Goal: Information Seeking & Learning: Check status

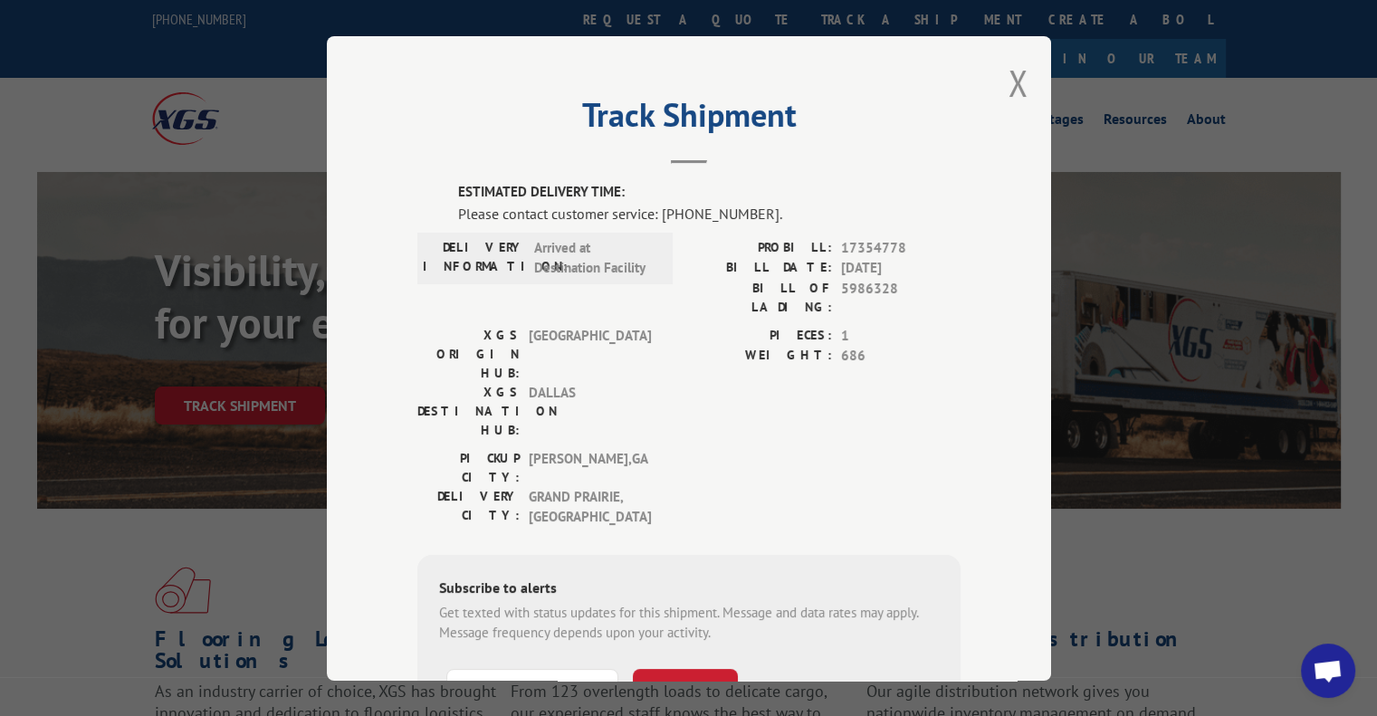
scroll to position [133, 0]
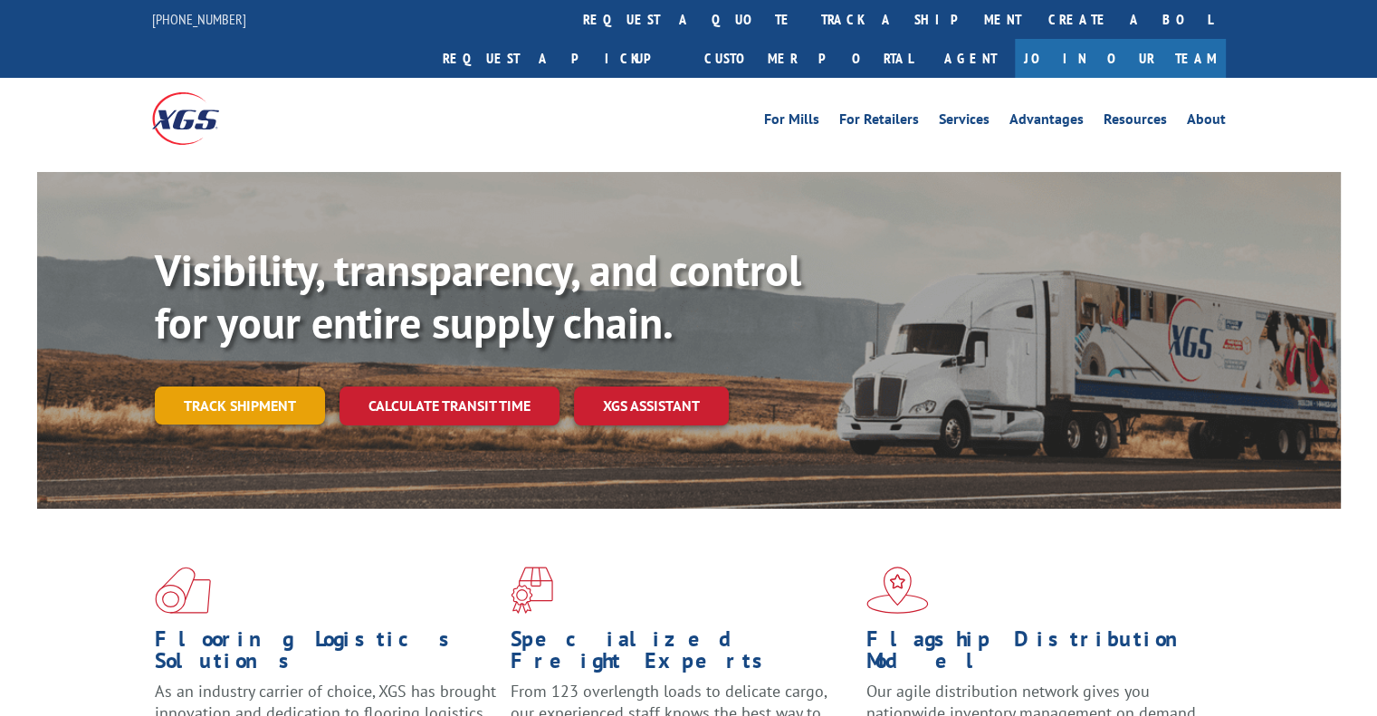
click at [273, 386] on link "Track shipment" at bounding box center [240, 405] width 170 height 38
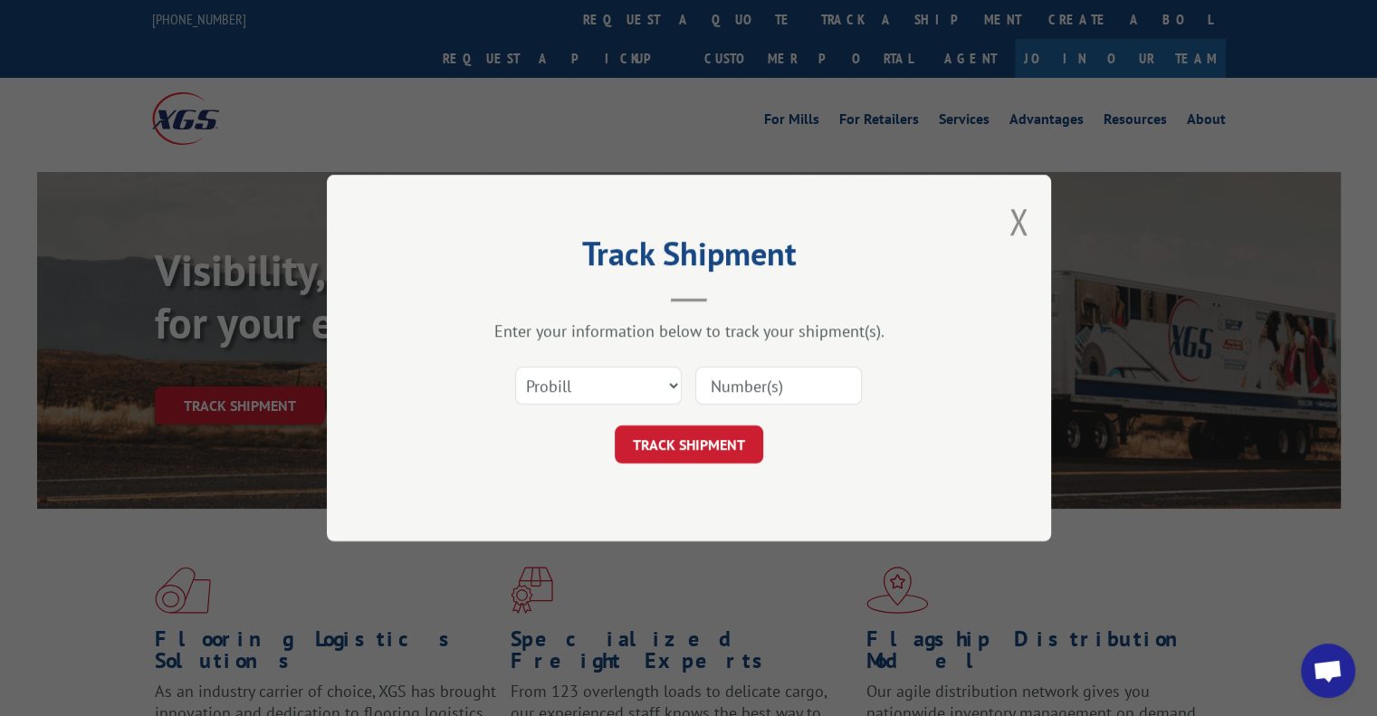
click at [724, 386] on input at bounding box center [778, 386] width 167 height 38
click at [649, 396] on select "Select category... Probill BOL PO" at bounding box center [598, 386] width 167 height 38
select select "po"
click at [515, 367] on select "Select category... Probill BOL PO" at bounding box center [598, 386] width 167 height 38
click at [723, 394] on input at bounding box center [778, 386] width 167 height 38
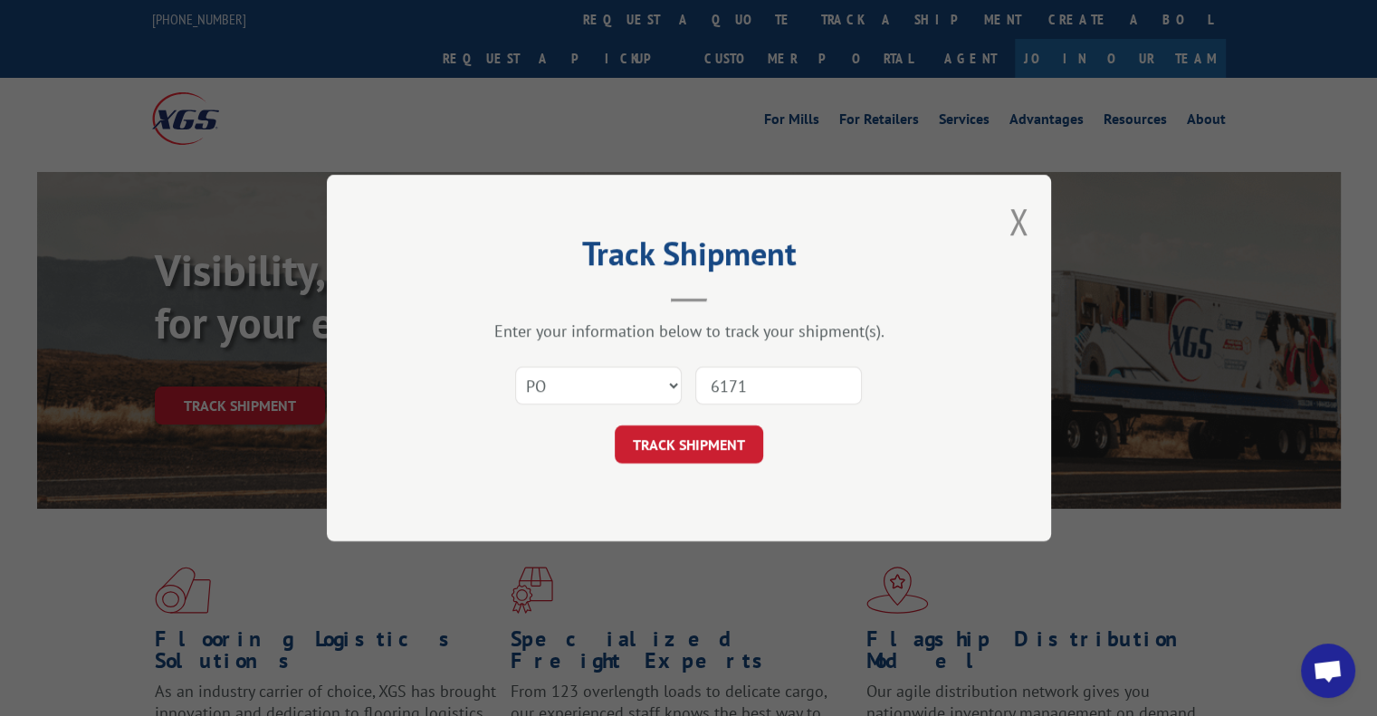
type input "61717"
click button "TRACK SHIPMENT" at bounding box center [688, 444] width 148 height 38
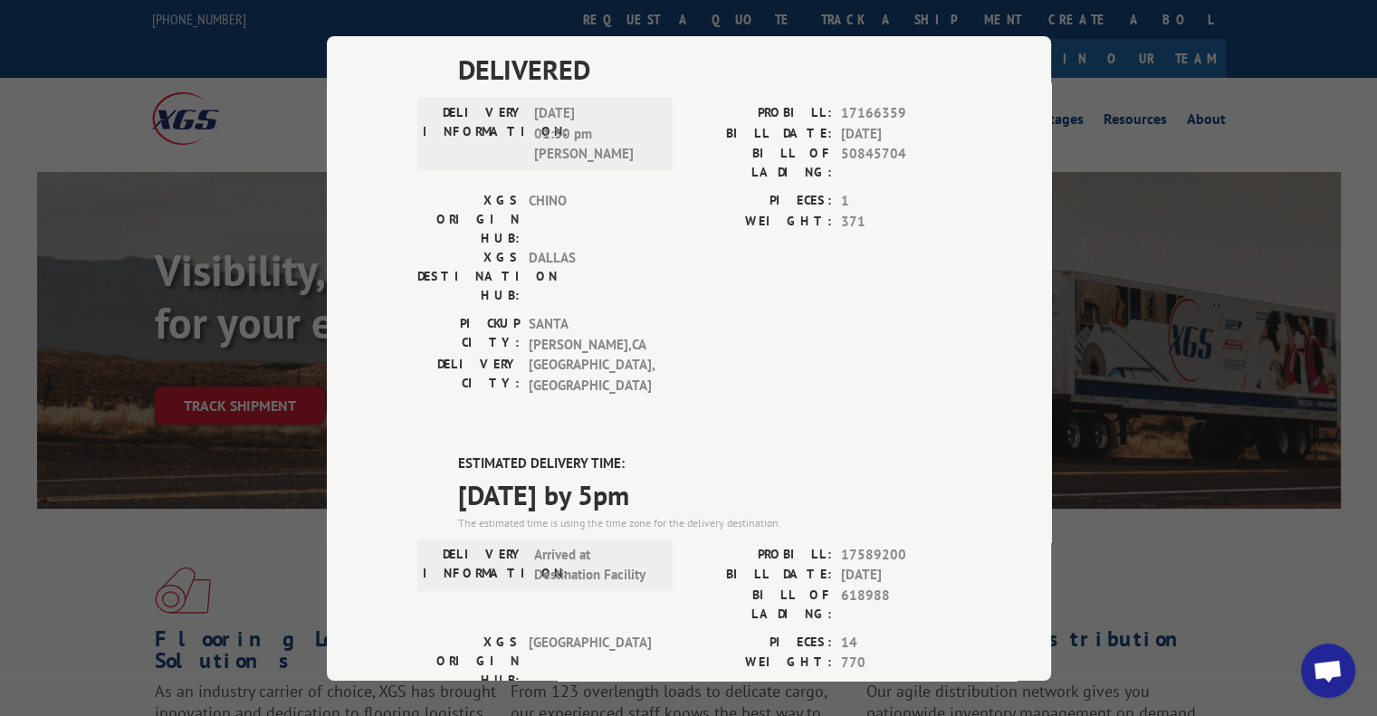
scroll to position [1348, 0]
